Goal: Task Accomplishment & Management: Use online tool/utility

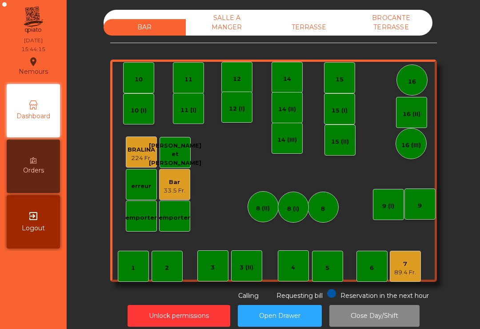
click at [309, 33] on div "TERRASSE" at bounding box center [309, 27] width 82 height 16
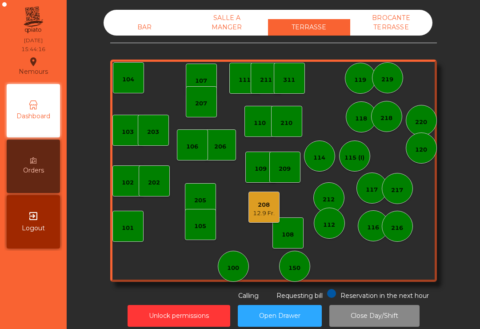
click at [258, 211] on div "12.9 Fr." at bounding box center [264, 213] width 22 height 9
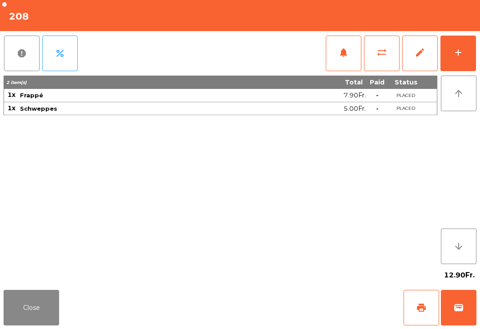
click at [419, 312] on span "print" at bounding box center [421, 307] width 11 height 11
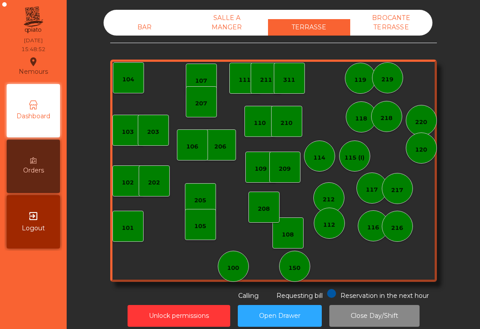
click at [262, 162] on div "109" at bounding box center [261, 167] width 12 height 12
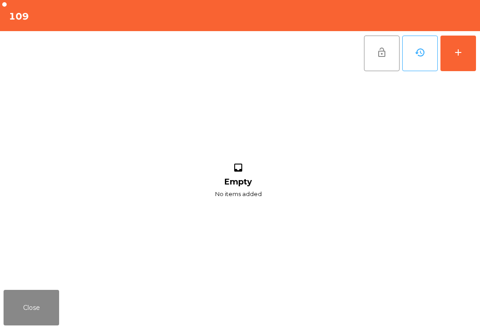
click at [437, 63] on button "history" at bounding box center [420, 54] width 36 height 36
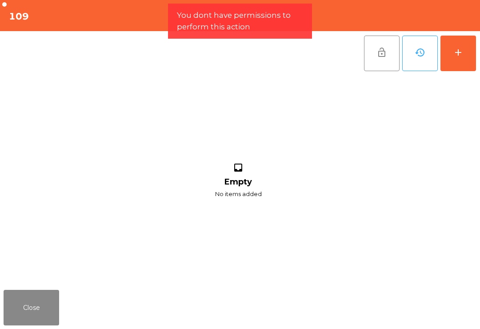
click at [458, 60] on button "add" at bounding box center [459, 54] width 36 height 36
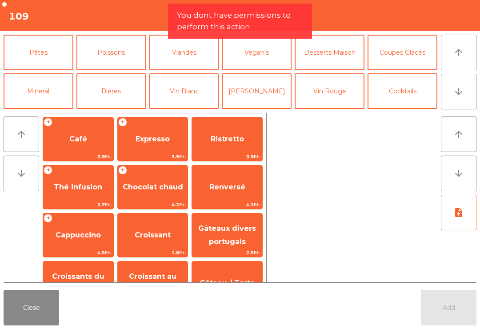
scroll to position [40, 0]
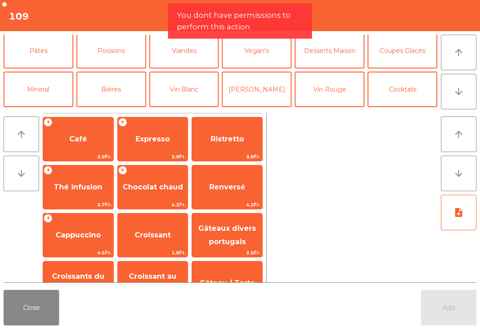
click at [116, 92] on button "Bières" at bounding box center [111, 90] width 70 height 36
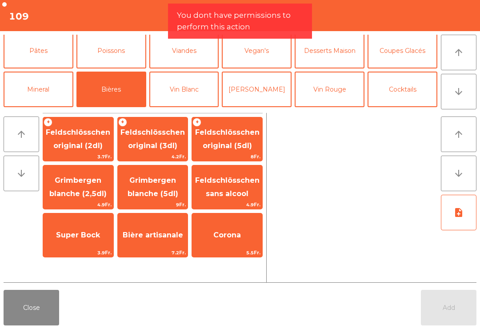
click at [158, 145] on span "Feldschlösschen original (3dl)" at bounding box center [152, 139] width 64 height 22
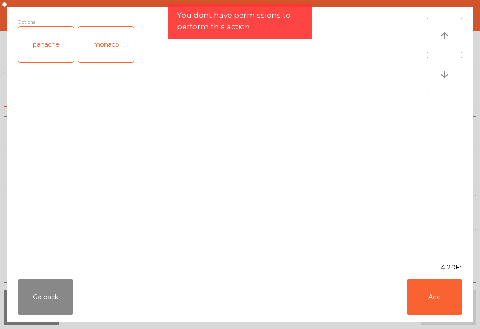
click at [453, 320] on div "Go back Add" at bounding box center [240, 297] width 466 height 50
click at [440, 296] on button "Add" at bounding box center [435, 297] width 56 height 36
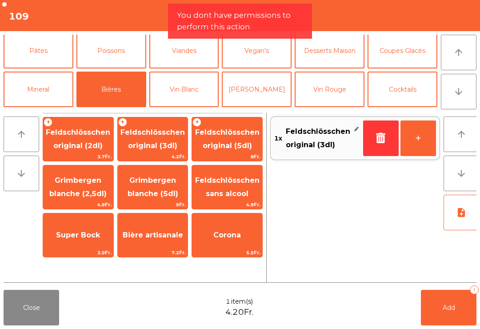
click at [400, 61] on button "Coupes Glacés" at bounding box center [403, 51] width 70 height 36
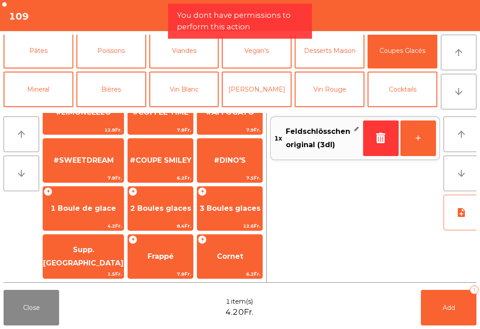
scroll to position [171, 0]
click at [69, 213] on span "1 Boule de glace" at bounding box center [83, 209] width 80 height 24
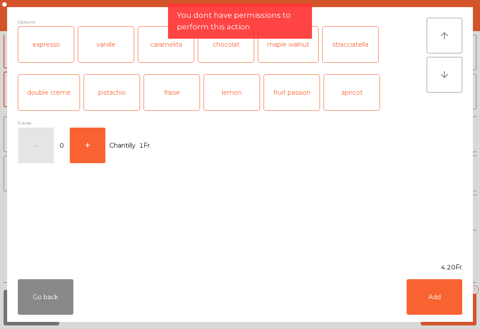
click at [470, 313] on div "Go back Add" at bounding box center [240, 297] width 466 height 50
click at [421, 297] on button "Add" at bounding box center [435, 297] width 56 height 36
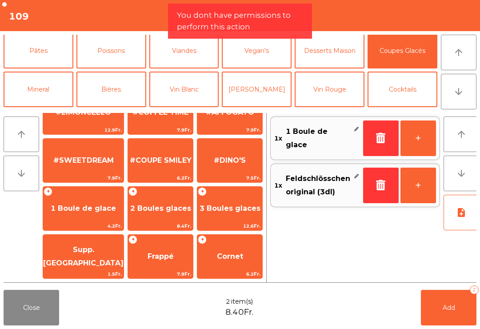
click at [434, 311] on button "Add 2" at bounding box center [449, 308] width 56 height 36
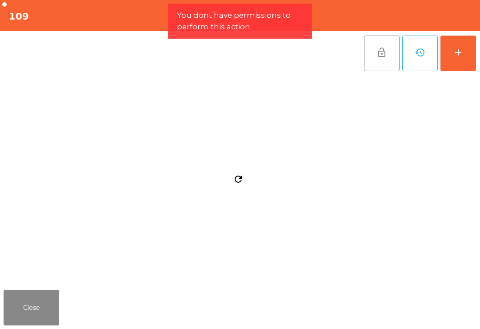
click at [23, 309] on button "Close" at bounding box center [32, 308] width 56 height 36
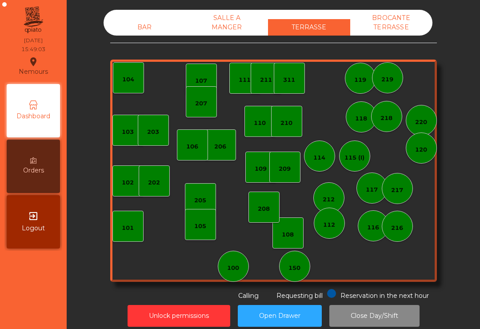
click at [363, 159] on div "115 (I)" at bounding box center [355, 157] width 20 height 9
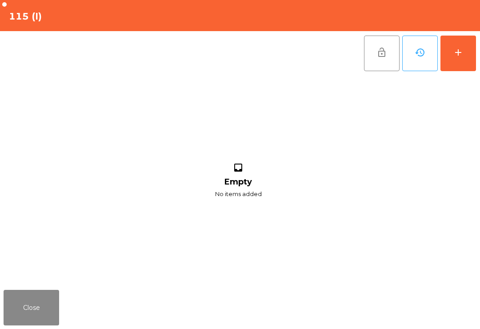
click at [26, 319] on button "Close" at bounding box center [32, 308] width 56 height 36
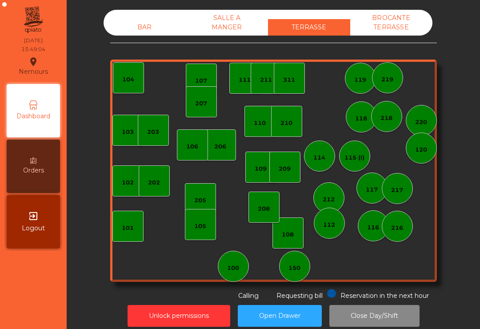
click at [360, 117] on div "118" at bounding box center [361, 118] width 12 height 9
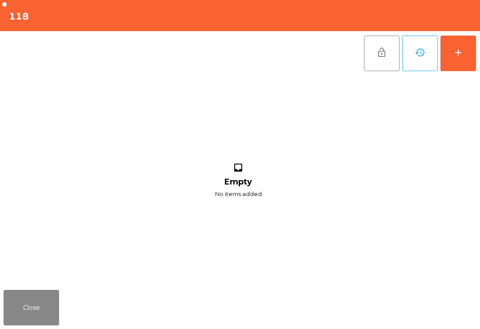
click at [464, 57] on button "add" at bounding box center [459, 54] width 36 height 36
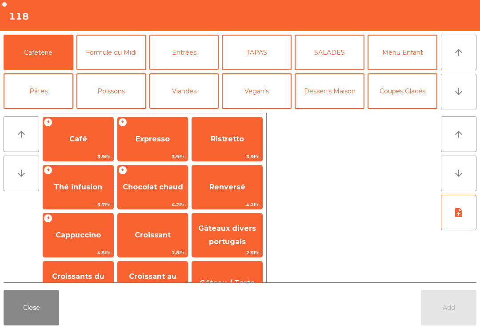
click at [465, 89] on button "arrow_downward" at bounding box center [459, 92] width 36 height 36
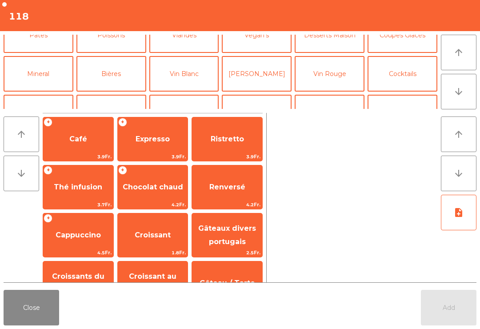
scroll to position [77, 0]
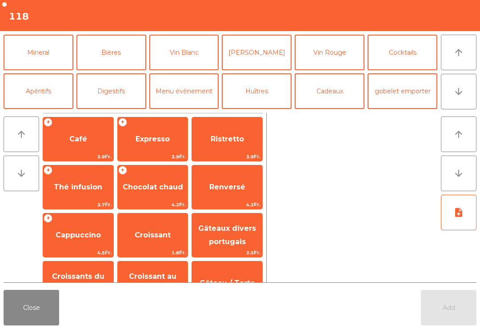
click at [115, 54] on button "Bières" at bounding box center [111, 53] width 70 height 36
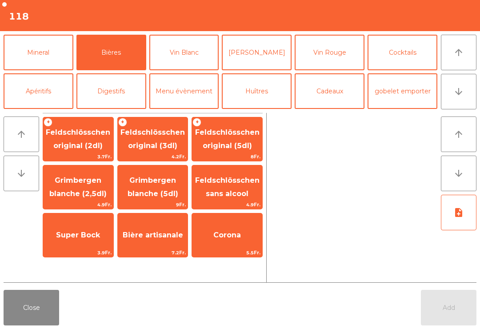
click at [100, 137] on span "Feldschlösschen original (2dl)" at bounding box center [78, 139] width 70 height 38
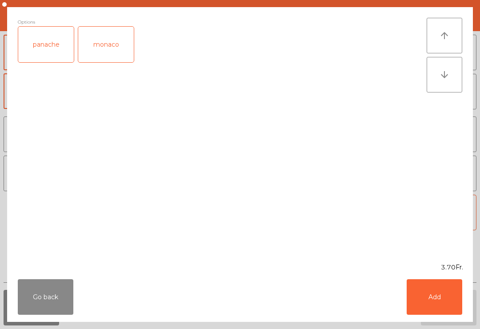
click at [455, 309] on button "Add" at bounding box center [435, 297] width 56 height 36
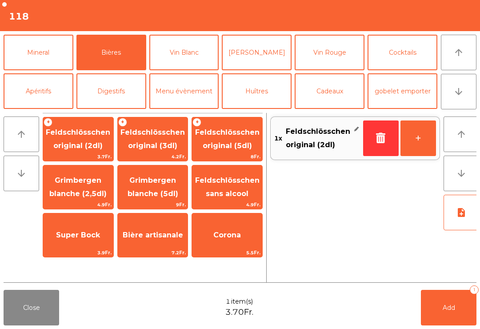
click at [425, 139] on button "+" at bounding box center [419, 138] width 36 height 36
click at [455, 305] on span "Add" at bounding box center [449, 308] width 12 height 8
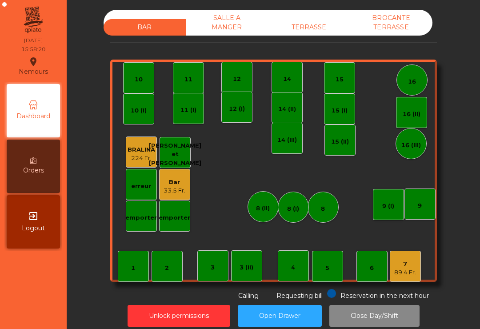
click at [327, 33] on div "TERRASSE" at bounding box center [309, 27] width 82 height 16
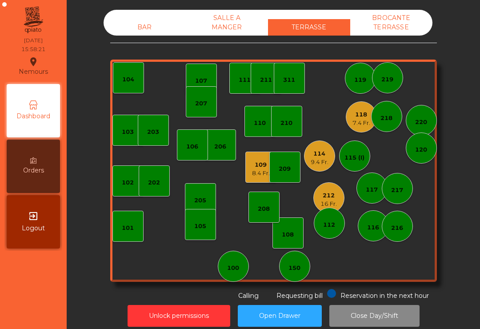
click at [374, 189] on div "117" at bounding box center [372, 189] width 12 height 9
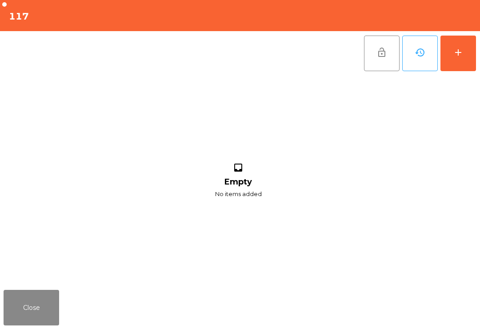
click at [469, 63] on button "add" at bounding box center [459, 54] width 36 height 36
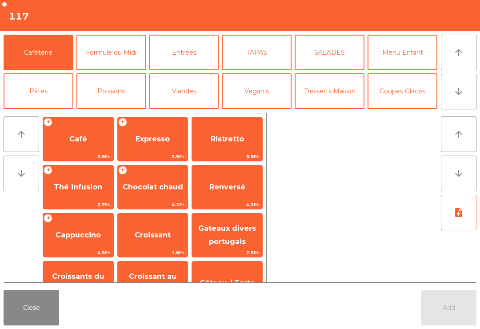
click at [473, 88] on button "arrow_downward" at bounding box center [459, 92] width 36 height 36
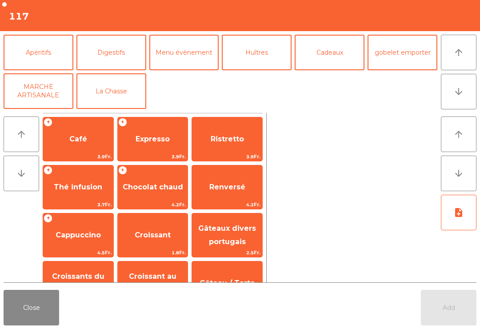
scroll to position [92, 0]
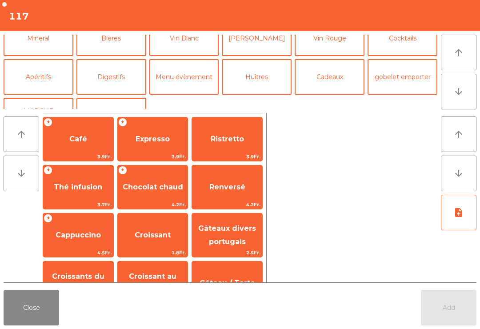
click at [43, 79] on button "Apéritifs" at bounding box center [39, 77] width 70 height 36
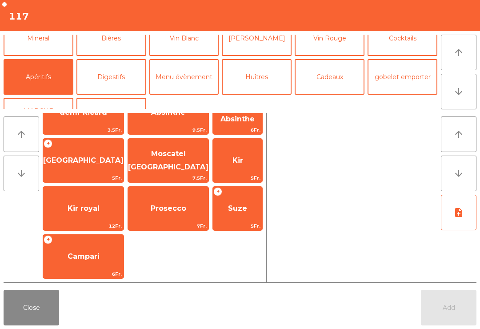
scroll to position [75, 0]
click at [87, 265] on span "Campari" at bounding box center [83, 257] width 80 height 24
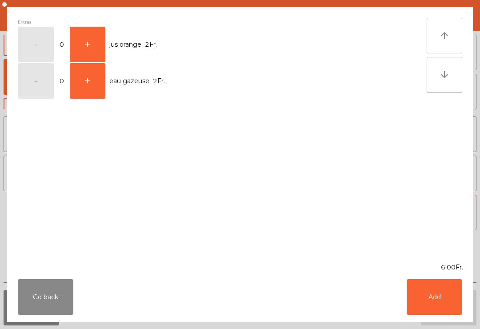
click at [86, 48] on button "+" at bounding box center [88, 45] width 36 height 36
click at [40, 42] on button "-" at bounding box center [36, 45] width 36 height 36
click at [91, 86] on button "+" at bounding box center [88, 81] width 36 height 36
click at [103, 86] on button "+" at bounding box center [88, 81] width 36 height 36
click at [31, 87] on button "-" at bounding box center [36, 81] width 36 height 36
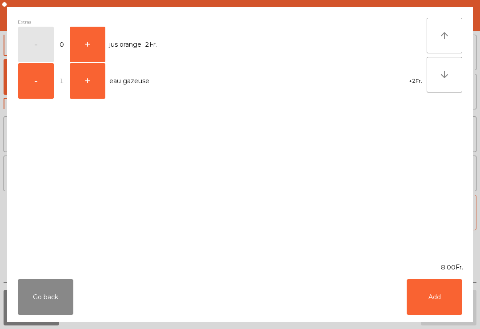
click at [454, 312] on button "Add" at bounding box center [435, 297] width 56 height 36
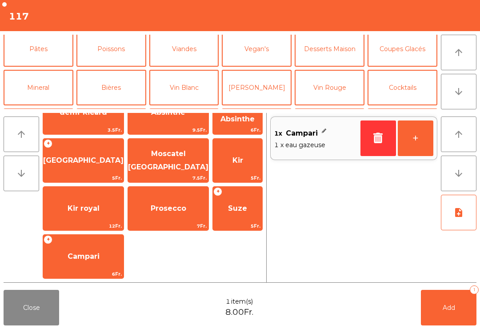
scroll to position [40, 0]
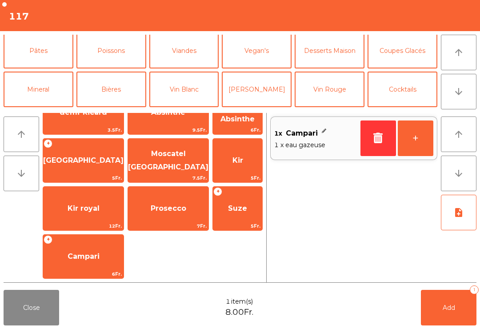
click at [44, 96] on button "Mineral" at bounding box center [39, 90] width 70 height 36
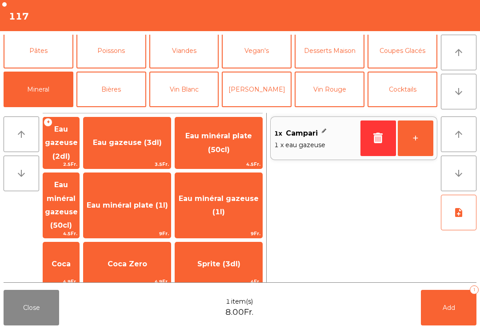
scroll to position [0, 0]
click at [154, 140] on span "Eau gazeuse (3dl)" at bounding box center [127, 142] width 69 height 8
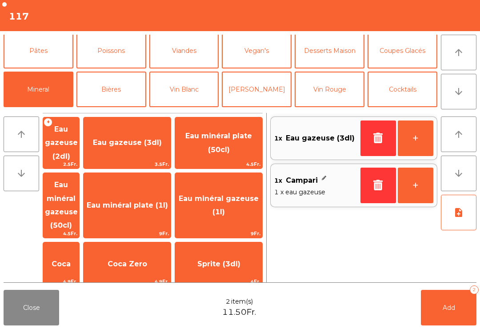
click at [445, 290] on button "Add 2" at bounding box center [449, 308] width 56 height 36
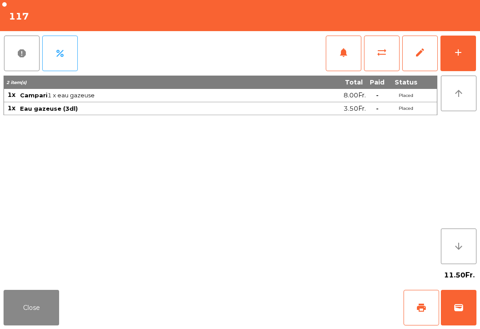
click at [14, 312] on button "Close" at bounding box center [32, 308] width 56 height 36
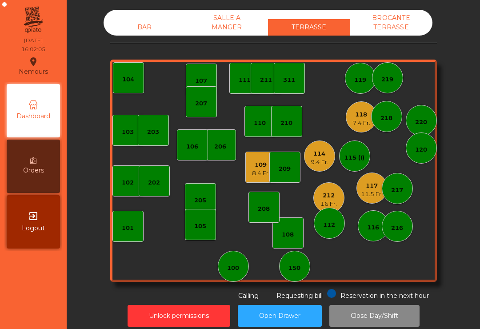
click at [232, 271] on div "100" at bounding box center [233, 268] width 12 height 9
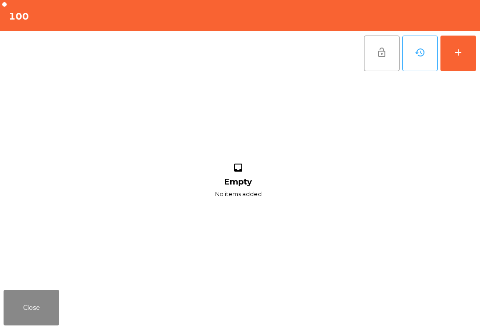
click at [465, 66] on button "add" at bounding box center [459, 54] width 36 height 36
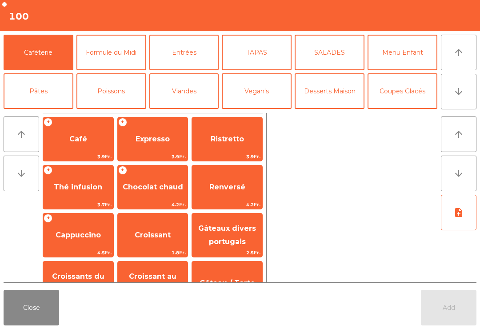
click at [464, 88] on button "arrow_downward" at bounding box center [459, 92] width 36 height 36
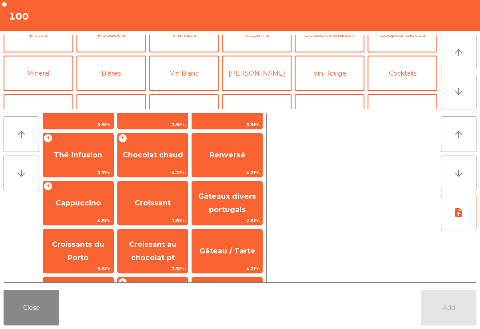
scroll to position [31, 0]
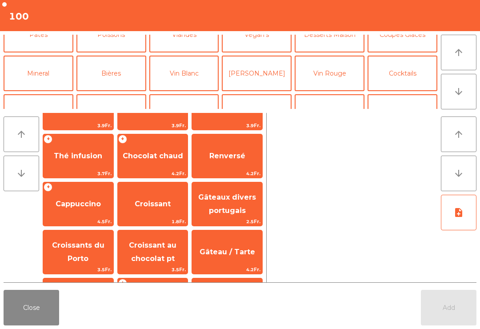
click at [230, 208] on span "Gâteaux divers portugais" at bounding box center [227, 204] width 58 height 22
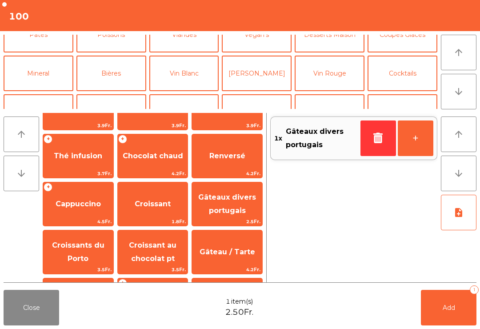
click at [229, 196] on span "Gâteaux divers portugais" at bounding box center [227, 204] width 58 height 22
click at [462, 318] on button "Add 2" at bounding box center [449, 308] width 56 height 36
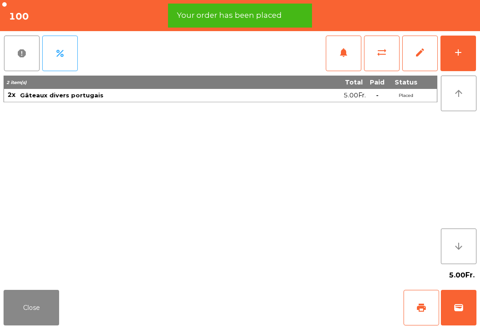
click at [454, 299] on button "wallet" at bounding box center [459, 308] width 36 height 36
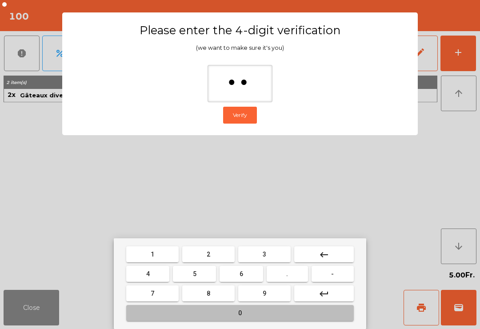
type input "***"
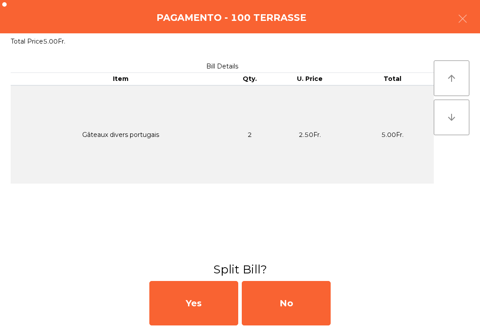
click at [311, 301] on div "No" at bounding box center [286, 303] width 89 height 44
click at [310, 305] on div "No" at bounding box center [286, 303] width 89 height 44
click at [308, 303] on div "No" at bounding box center [286, 303] width 89 height 44
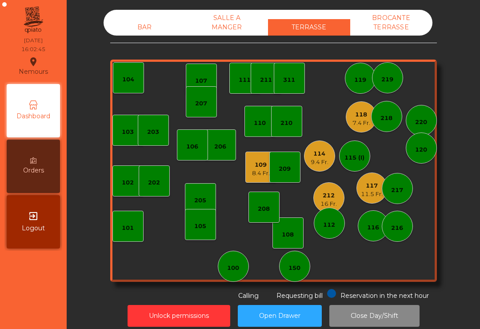
click at [260, 177] on div "109 8.4 Fr." at bounding box center [260, 167] width 31 height 31
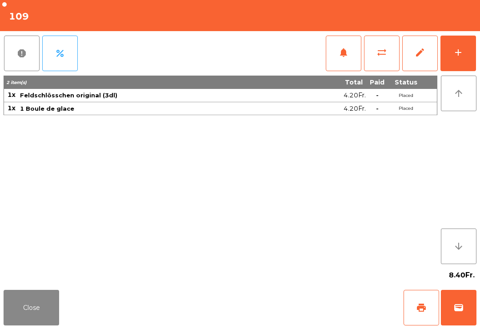
click at [418, 309] on span "print" at bounding box center [421, 307] width 11 height 11
click at [454, 318] on button "wallet" at bounding box center [459, 308] width 36 height 36
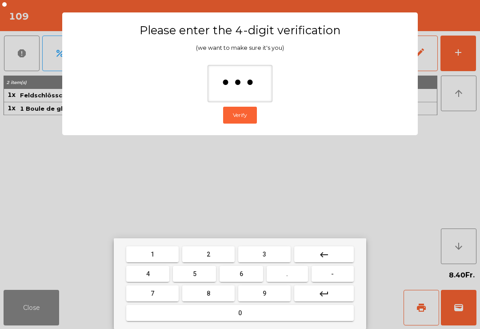
type input "****"
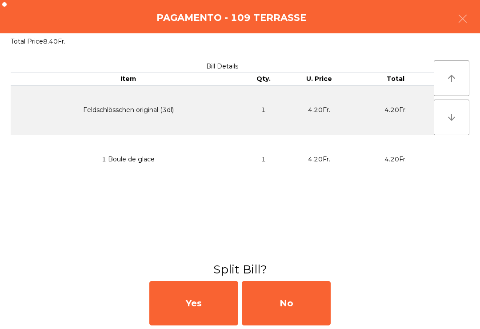
click at [299, 301] on div "No" at bounding box center [286, 303] width 89 height 44
click at [313, 305] on div "MB" at bounding box center [286, 303] width 89 height 44
click at [313, 305] on div "No" at bounding box center [286, 303] width 89 height 44
click at [303, 314] on div "No" at bounding box center [286, 303] width 89 height 44
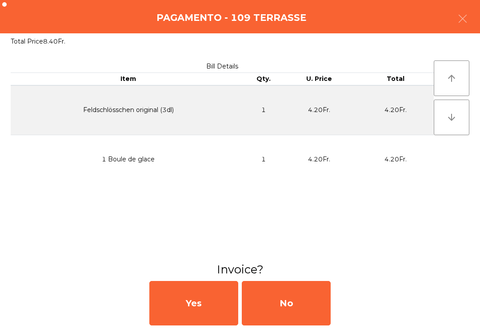
click at [297, 296] on div "No" at bounding box center [286, 303] width 89 height 44
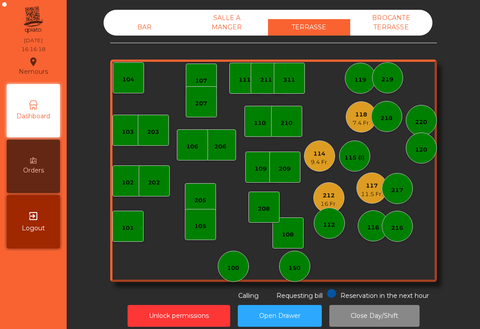
click at [369, 194] on div "11.5 Fr." at bounding box center [372, 194] width 22 height 9
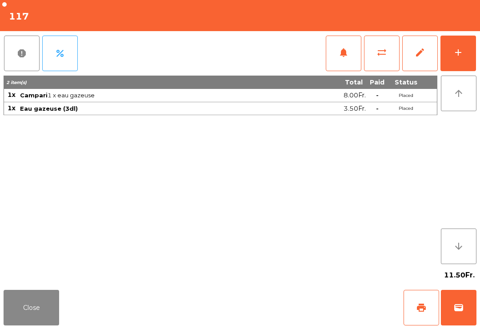
click at [420, 309] on span "print" at bounding box center [421, 307] width 11 height 11
click at [48, 325] on button "Close" at bounding box center [32, 308] width 56 height 36
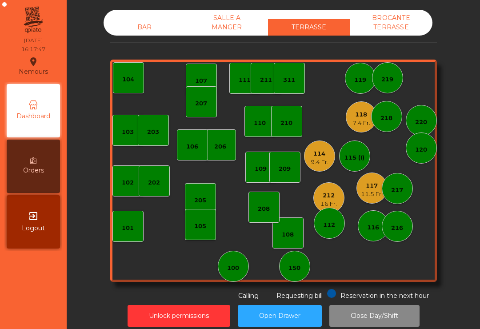
click at [207, 205] on div "205" at bounding box center [200, 198] width 31 height 31
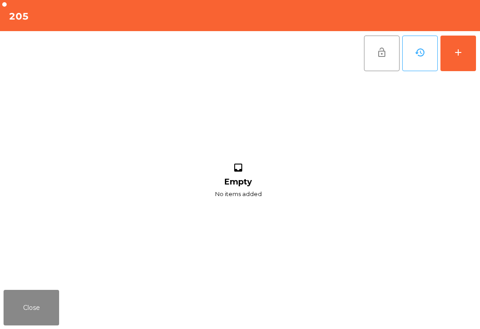
click at [465, 60] on button "add" at bounding box center [459, 54] width 36 height 36
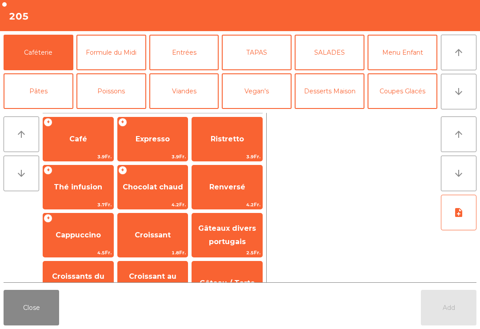
click at [461, 89] on icon "arrow_downward" at bounding box center [458, 91] width 11 height 11
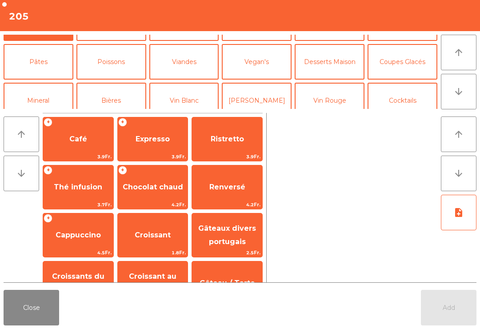
click at [56, 83] on button "Mineral" at bounding box center [39, 101] width 70 height 36
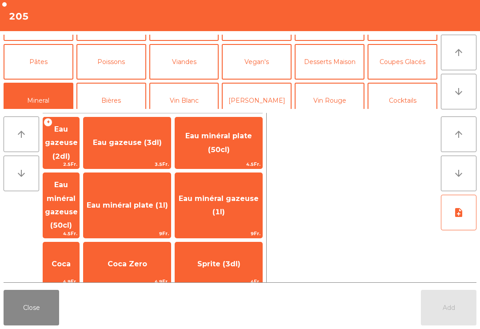
scroll to position [77, 0]
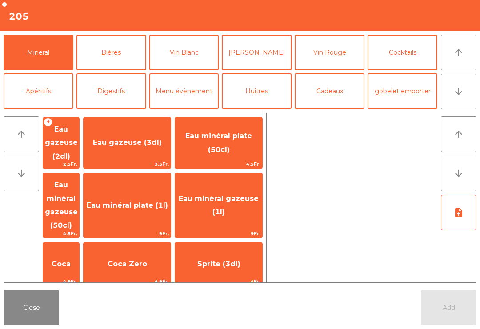
click at [147, 260] on span "Coca Zero" at bounding box center [128, 264] width 40 height 8
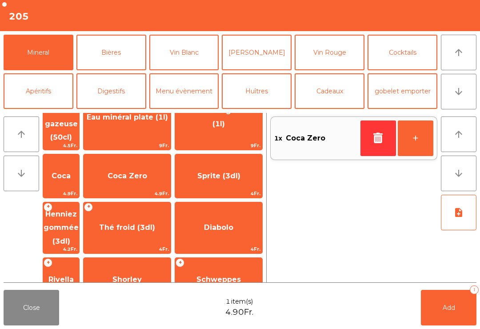
scroll to position [148, 0]
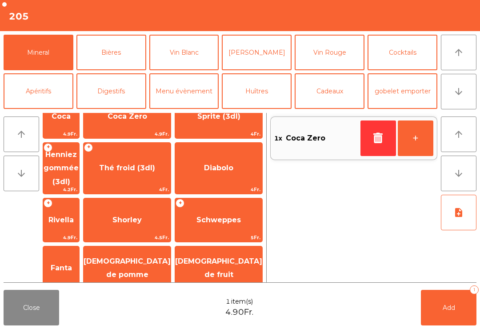
click at [240, 257] on span "[DEMOGRAPHIC_DATA] de fruit" at bounding box center [218, 268] width 87 height 22
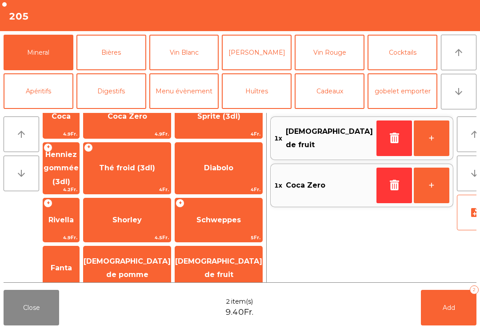
click at [120, 56] on button "Bières" at bounding box center [111, 53] width 70 height 36
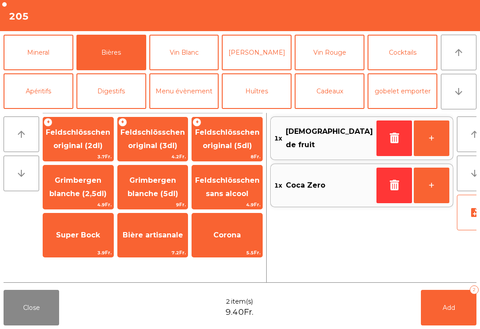
scroll to position [0, 0]
click at [155, 148] on span "Feldschlösschen original (3dl)" at bounding box center [152, 139] width 64 height 22
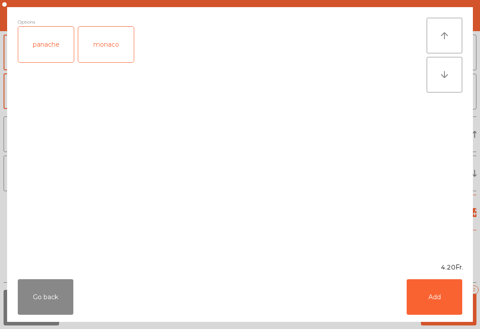
click at [449, 314] on button "Add" at bounding box center [435, 297] width 56 height 36
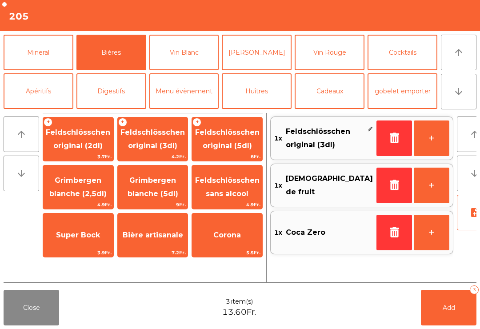
click at [453, 318] on button "Add 3" at bounding box center [449, 308] width 56 height 36
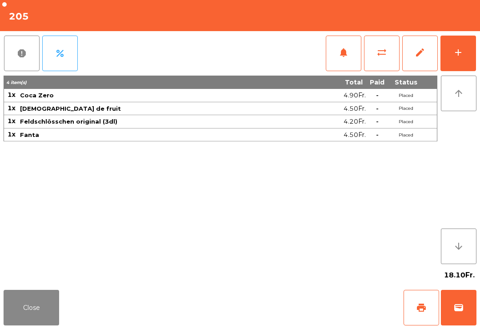
click at [50, 315] on button "Close" at bounding box center [32, 308] width 56 height 36
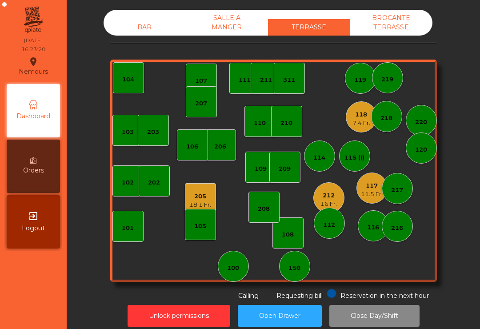
click at [327, 203] on div "16 Fr." at bounding box center [329, 204] width 16 height 9
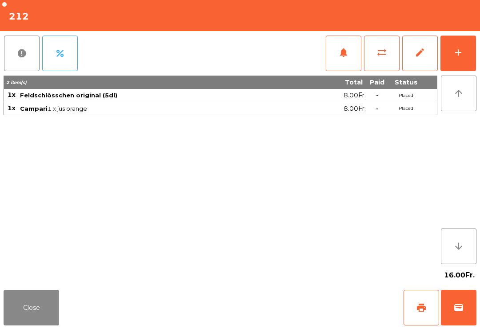
click at [421, 309] on span "print" at bounding box center [421, 307] width 11 height 11
click at [456, 56] on div "add" at bounding box center [458, 52] width 11 height 11
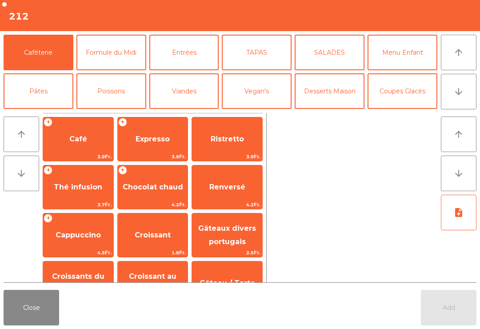
click at [189, 92] on button "Viandes" at bounding box center [184, 91] width 70 height 36
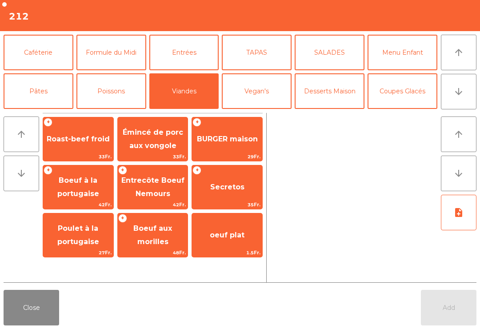
click at [33, 304] on button "Close" at bounding box center [32, 308] width 56 height 36
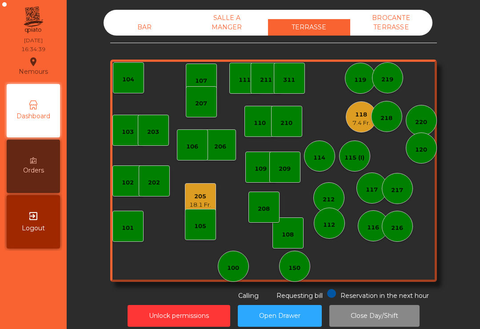
click at [376, 193] on div "117" at bounding box center [372, 189] width 12 height 9
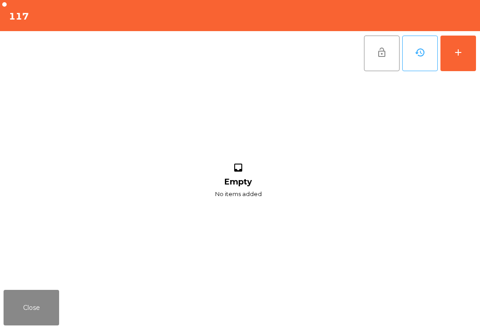
click at [467, 63] on button "add" at bounding box center [459, 54] width 36 height 36
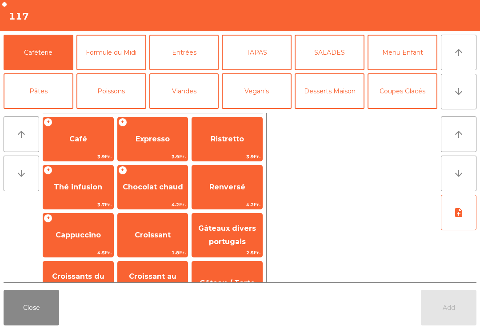
click at [72, 139] on span "Café" at bounding box center [78, 139] width 18 height 8
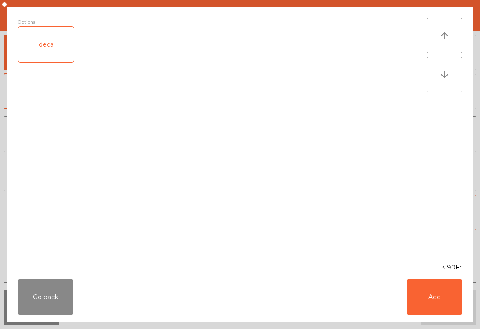
click at [436, 285] on button "Add" at bounding box center [435, 297] width 56 height 36
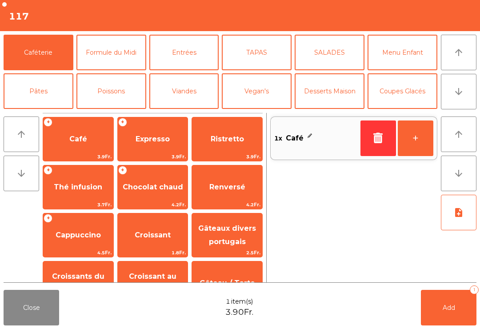
scroll to position [62, 0]
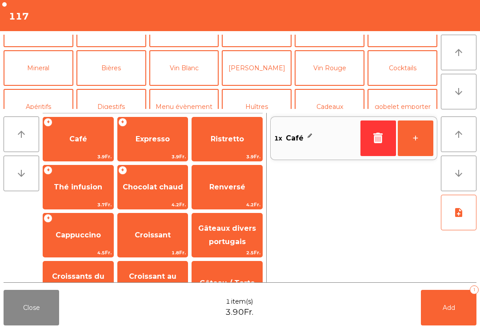
click at [56, 67] on button "Mineral" at bounding box center [39, 68] width 70 height 36
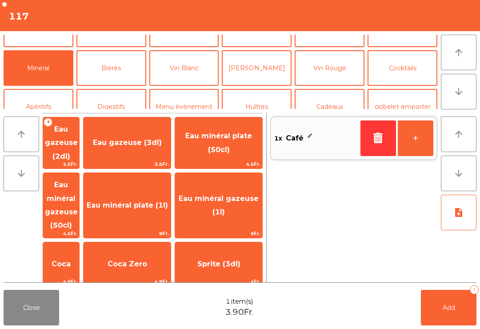
click at [79, 290] on span "Henniez gommée (3dl)" at bounding box center [61, 315] width 36 height 51
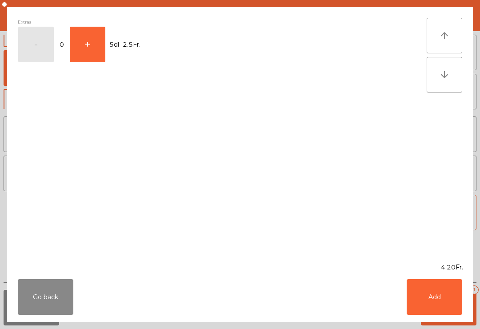
scroll to position [124, 0]
click at [445, 309] on button "Add" at bounding box center [435, 297] width 56 height 36
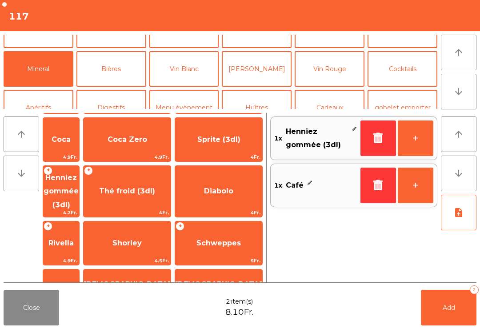
click at [445, 308] on span "Add" at bounding box center [449, 308] width 12 height 8
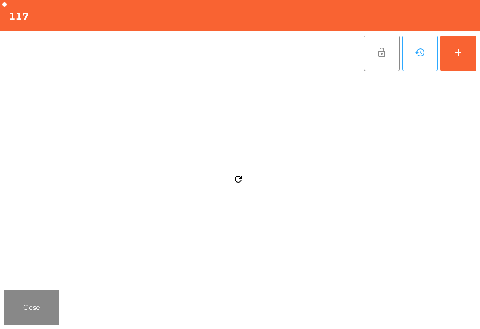
click at [28, 305] on button "Close" at bounding box center [32, 308] width 56 height 36
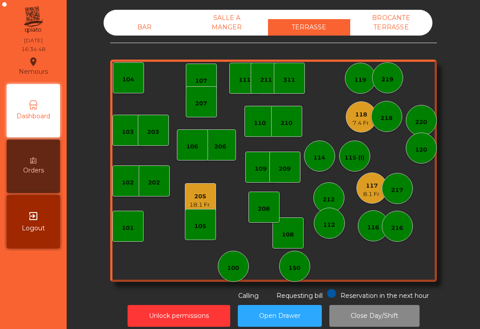
click at [269, 204] on div "208" at bounding box center [264, 207] width 12 height 12
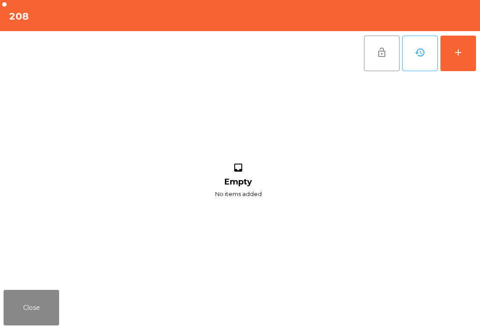
click at [464, 52] on button "add" at bounding box center [459, 54] width 36 height 36
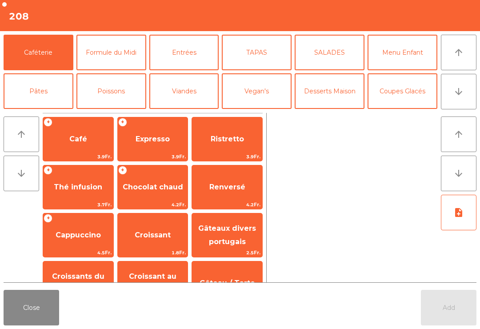
click at [345, 73] on button "Desserts Maison" at bounding box center [330, 91] width 70 height 36
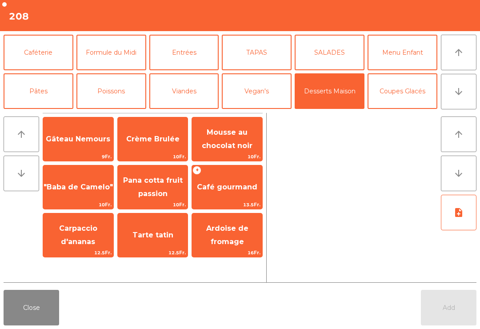
scroll to position [36, 0]
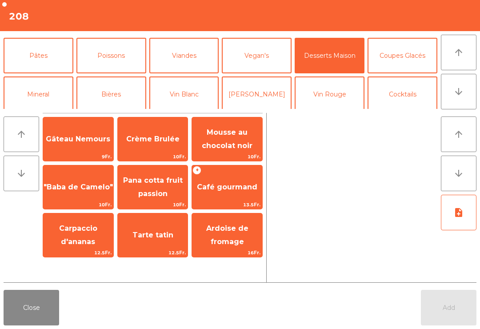
click at [423, 59] on button "Coupes Glacés" at bounding box center [403, 56] width 70 height 36
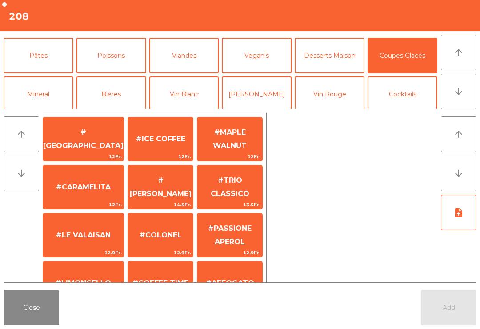
click at [147, 169] on span "#[PERSON_NAME]" at bounding box center [160, 188] width 65 height 38
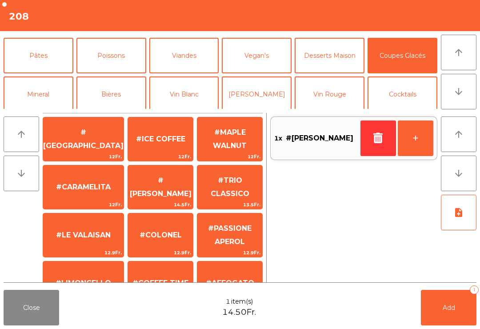
click at [147, 169] on span "#[PERSON_NAME]" at bounding box center [160, 188] width 65 height 38
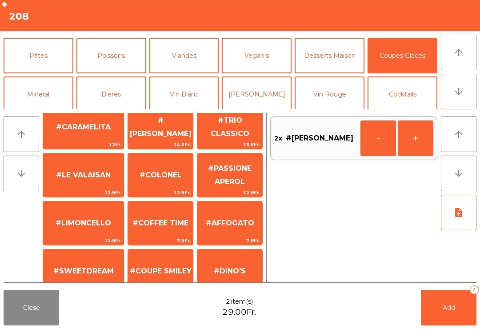
click at [466, 316] on button "Add 2" at bounding box center [449, 308] width 56 height 36
